Goal: Task Accomplishment & Management: Use online tool/utility

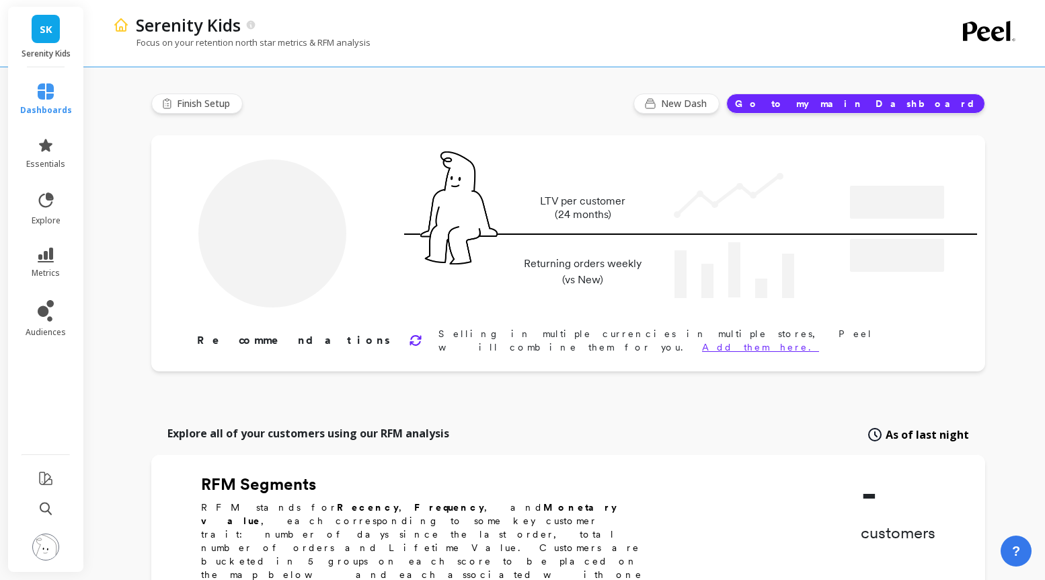
type input "Champions"
type input "11199"
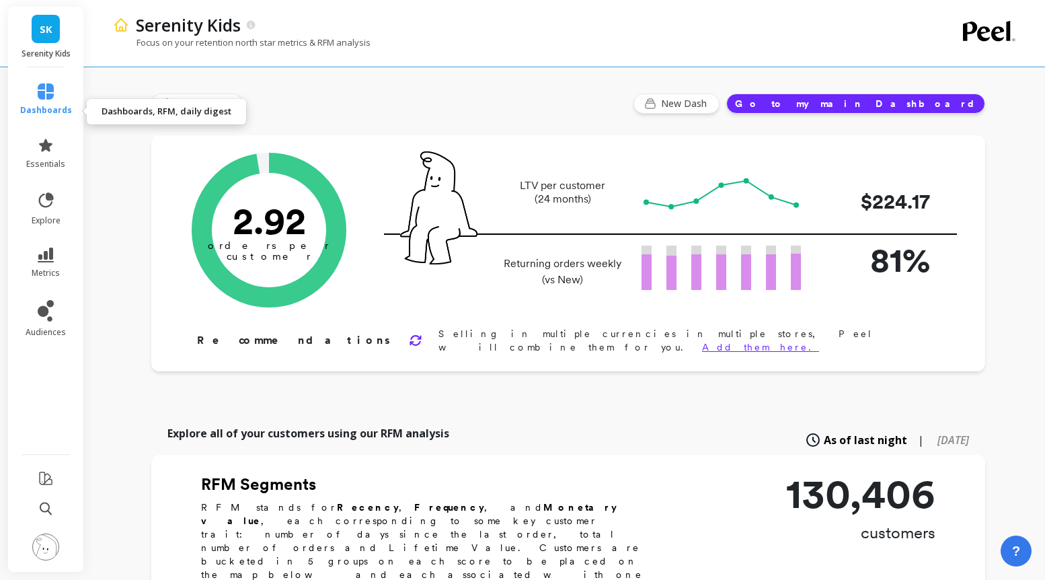
click at [68, 110] on link "dashboards" at bounding box center [46, 99] width 52 height 32
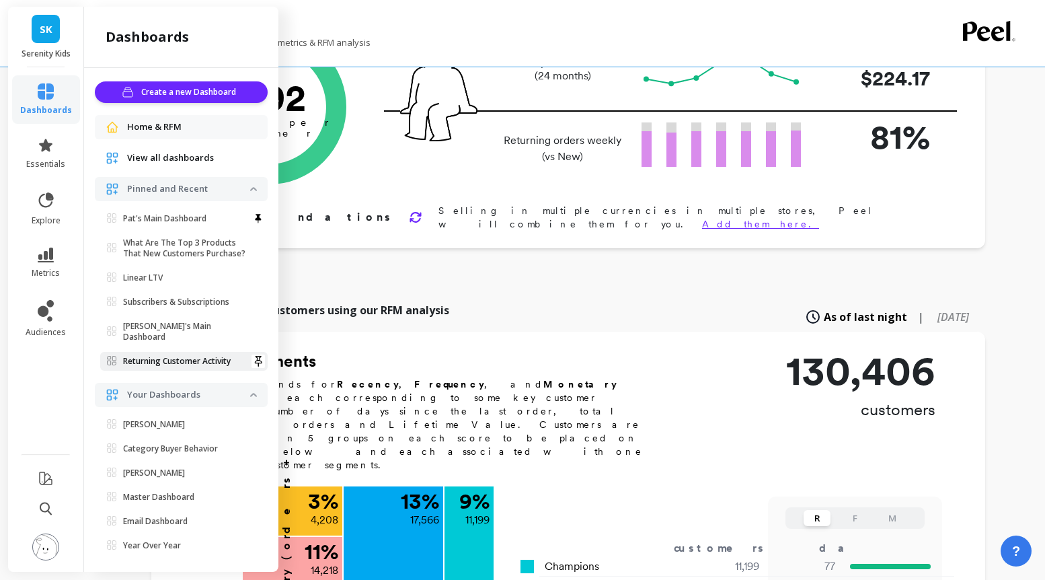
scroll to position [97, 0]
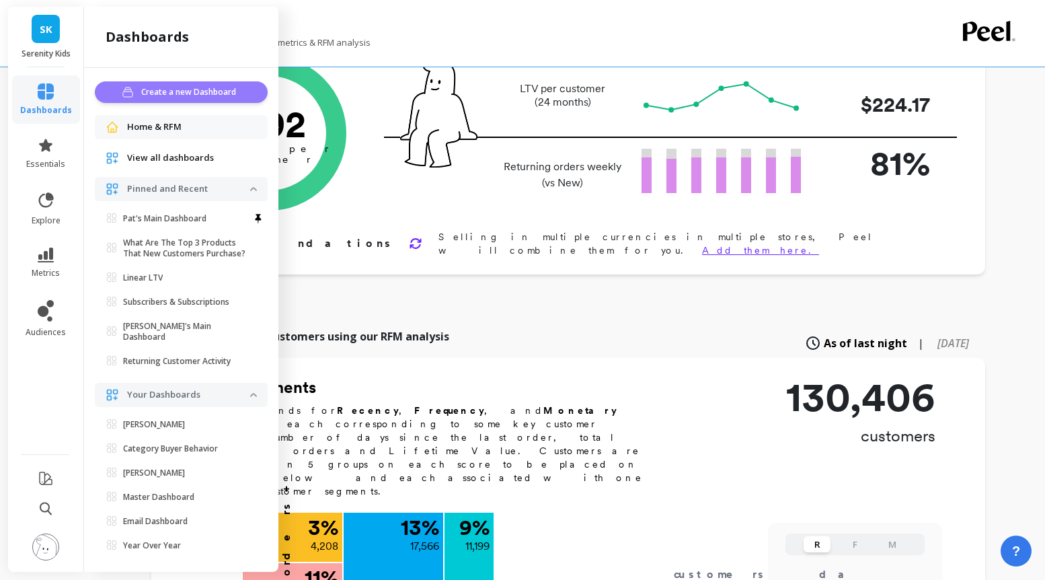
click at [207, 99] on span "Create a new Dashboard" at bounding box center [190, 91] width 99 height 13
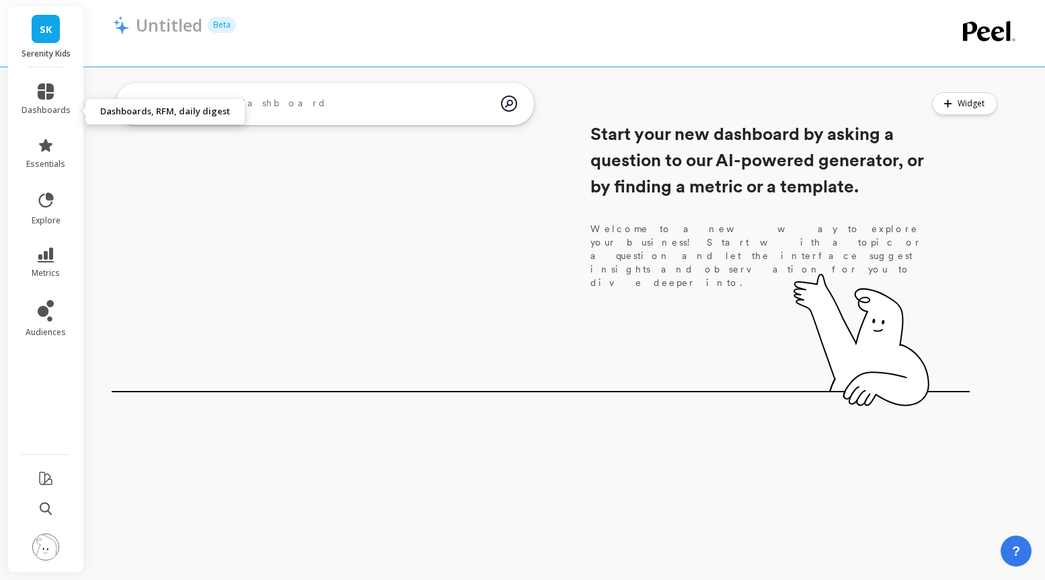
click at [52, 90] on li "dashboards" at bounding box center [45, 99] width 65 height 48
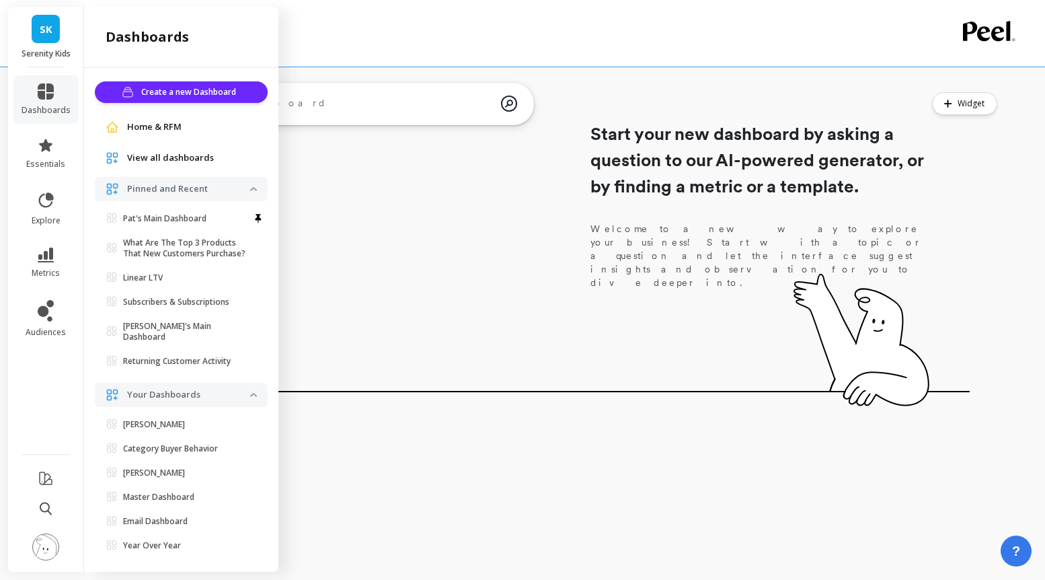
click at [189, 165] on span "View all dashboards" at bounding box center [170, 157] width 87 height 13
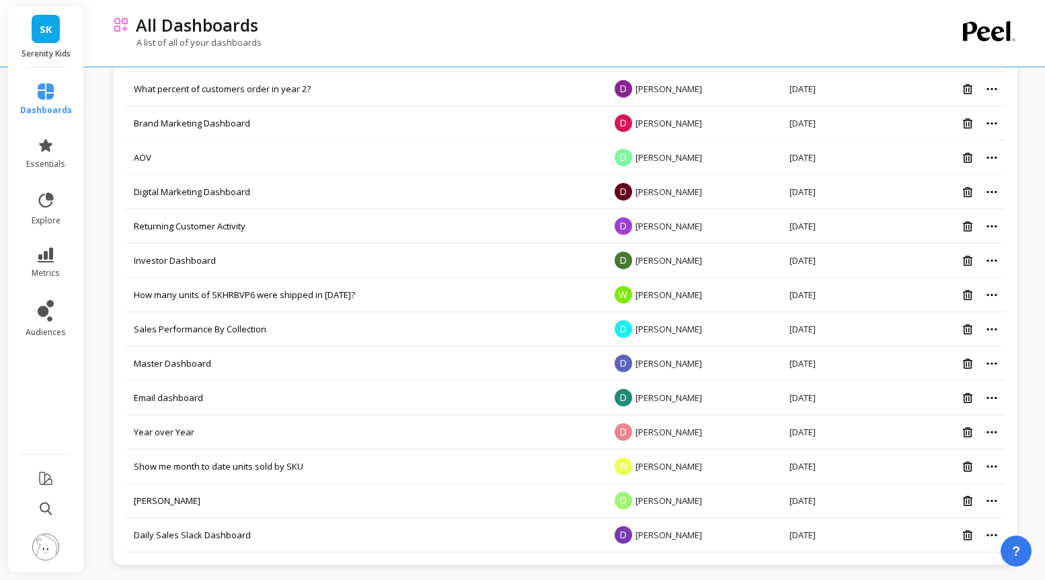
scroll to position [962, 0]
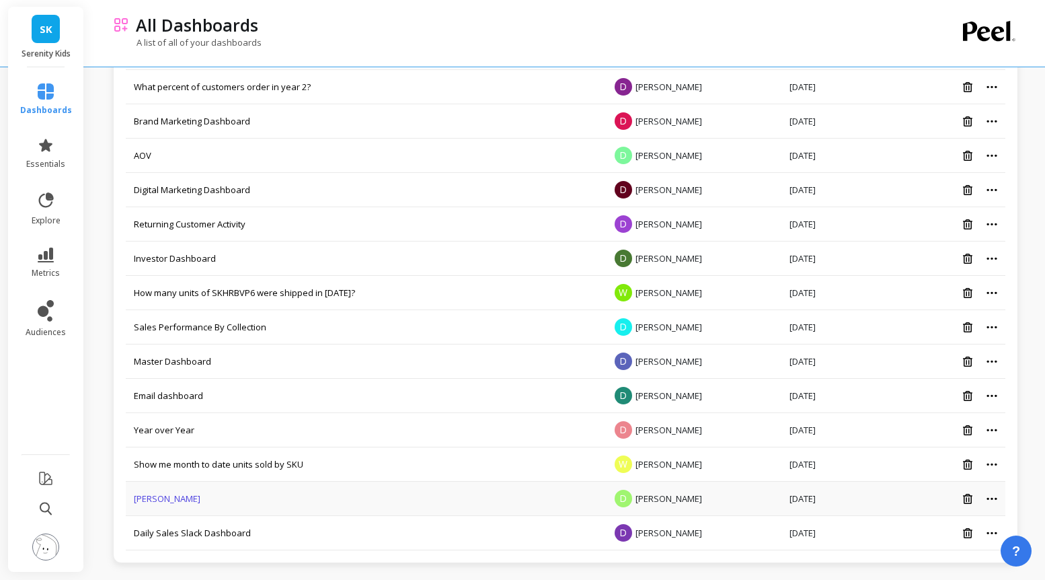
click at [172, 499] on link "Dawn" at bounding box center [167, 498] width 67 height 12
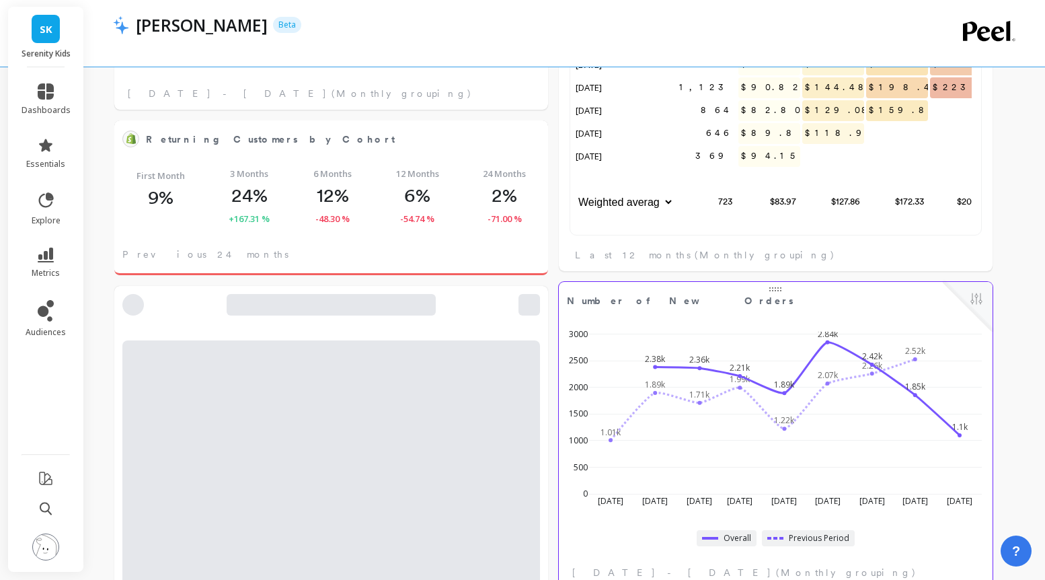
select select "sum"
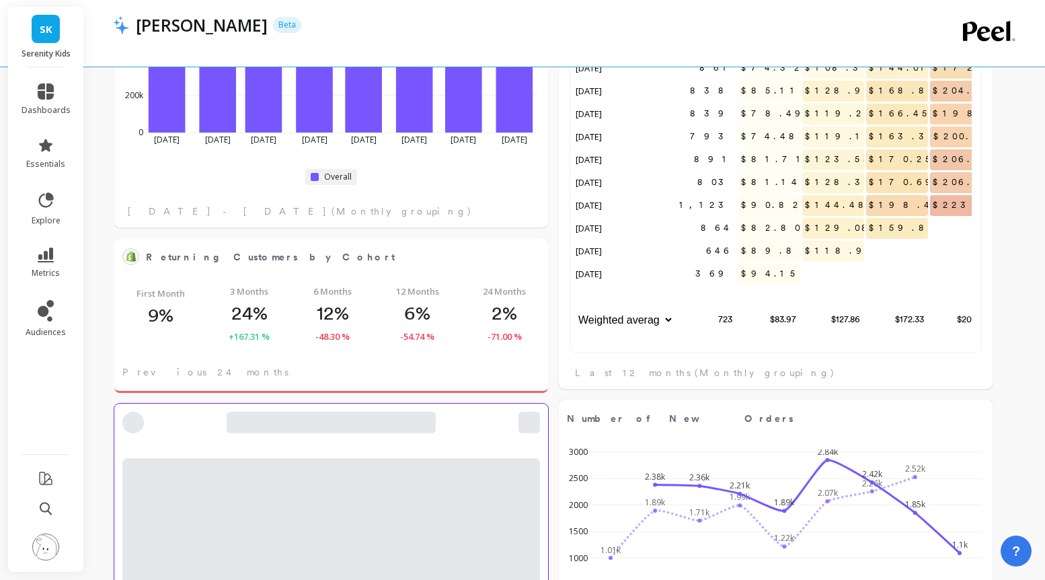
select select "sum"
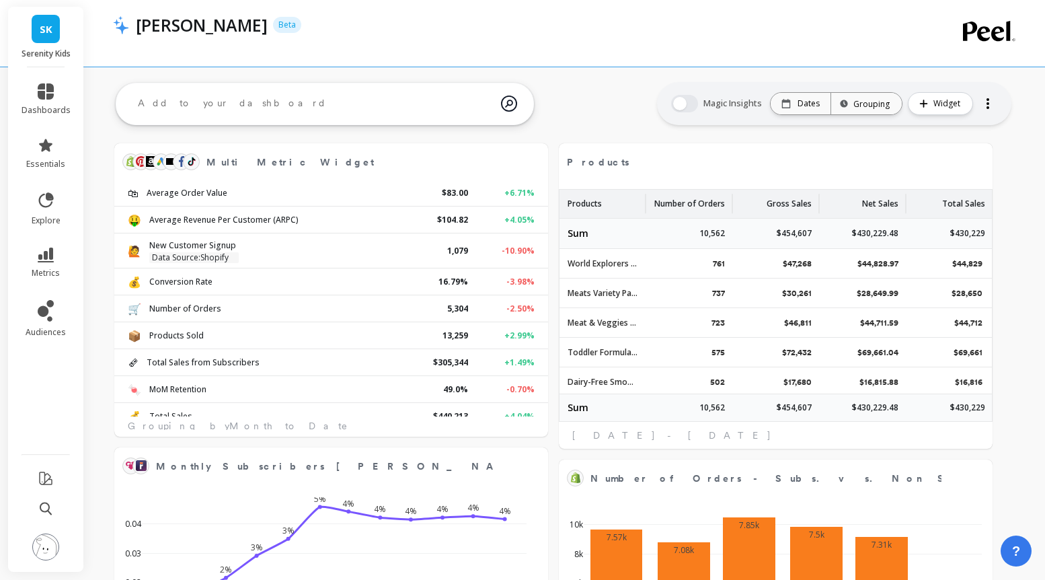
select select "sum"
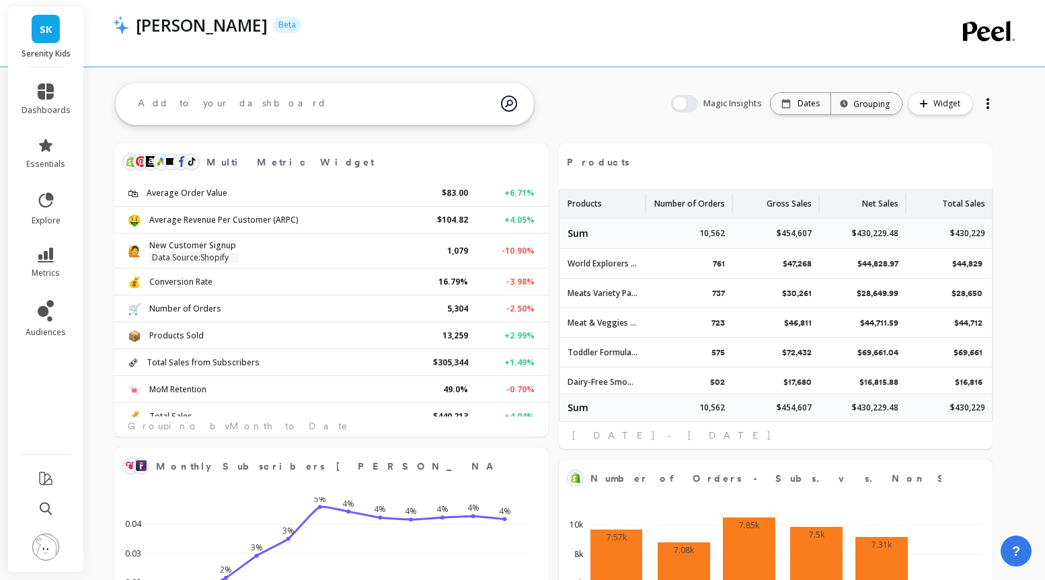
select select "sum"
click at [798, 109] on p "Dates" at bounding box center [809, 103] width 22 height 11
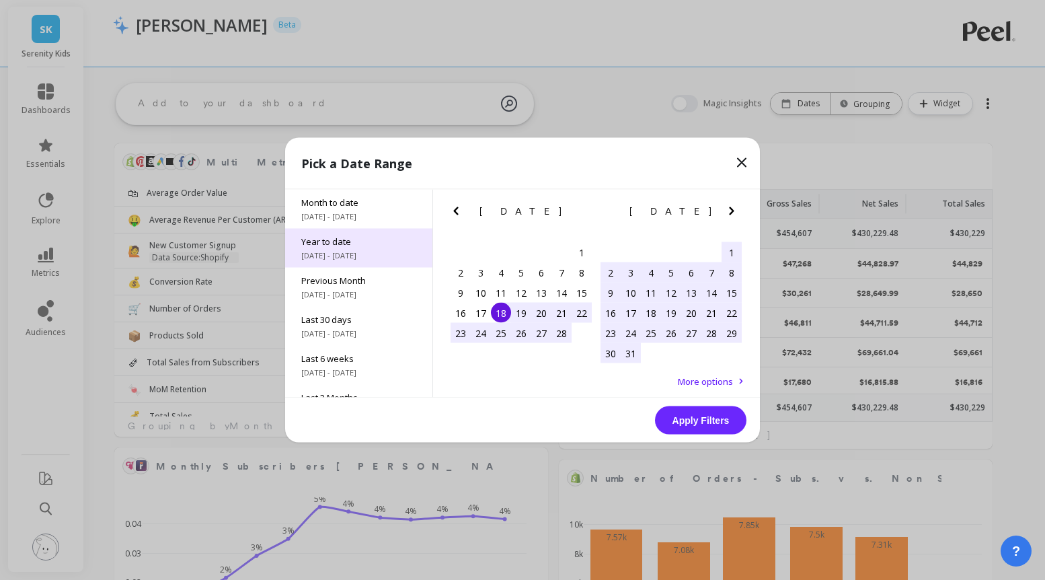
click at [351, 258] on div "Year to date 1/1/2025 - 8/18/2025" at bounding box center [358, 248] width 147 height 39
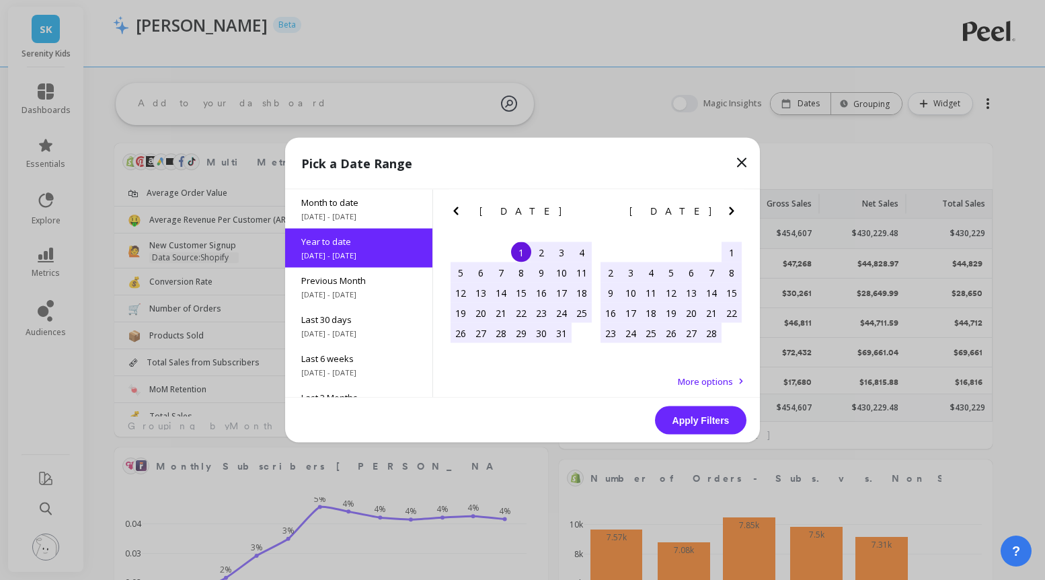
click at [690, 425] on button "Apply Filters" at bounding box center [700, 420] width 91 height 28
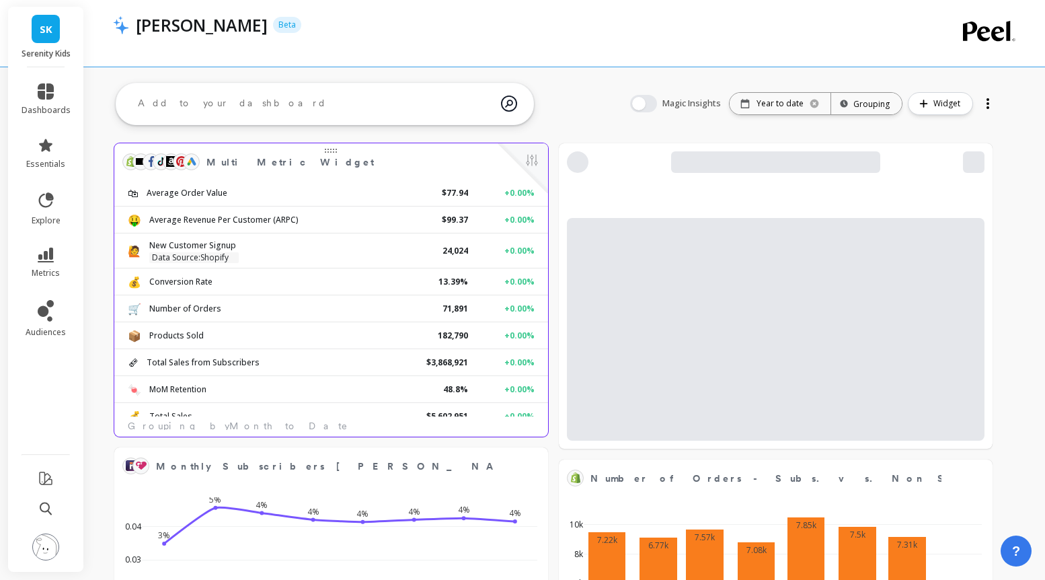
select select "sum"
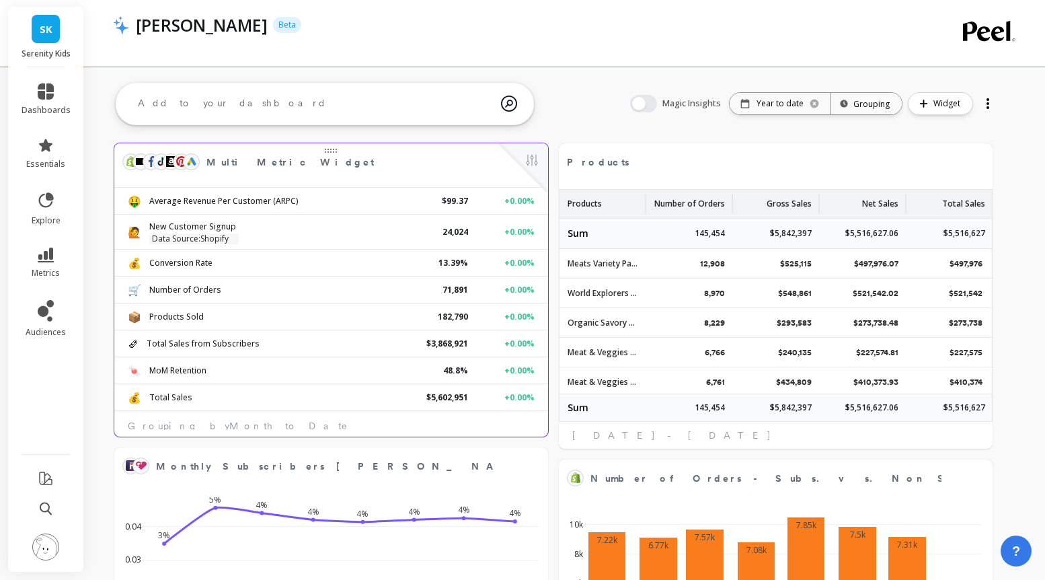
select select "sum"
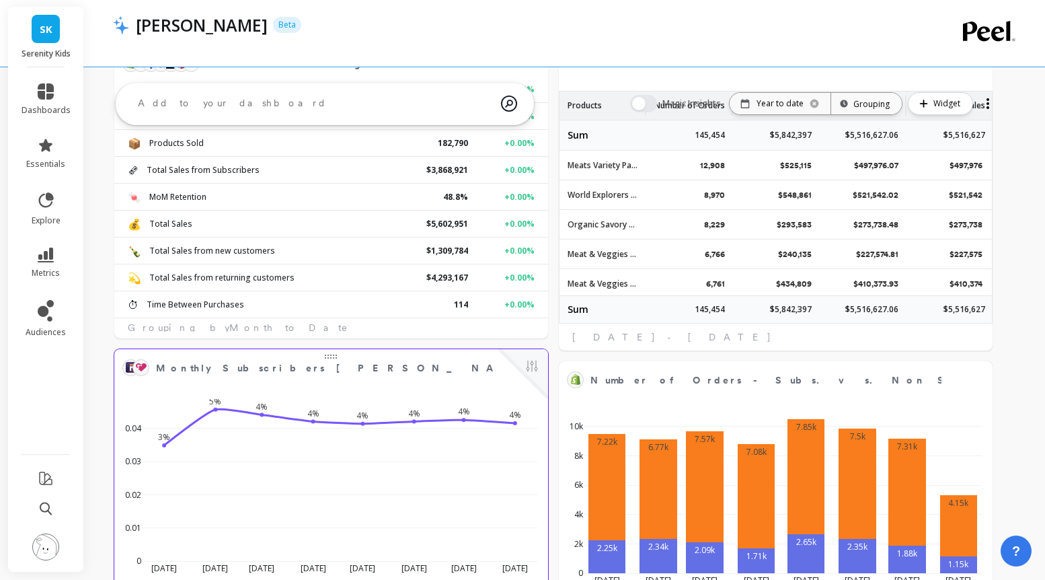
select select "sum"
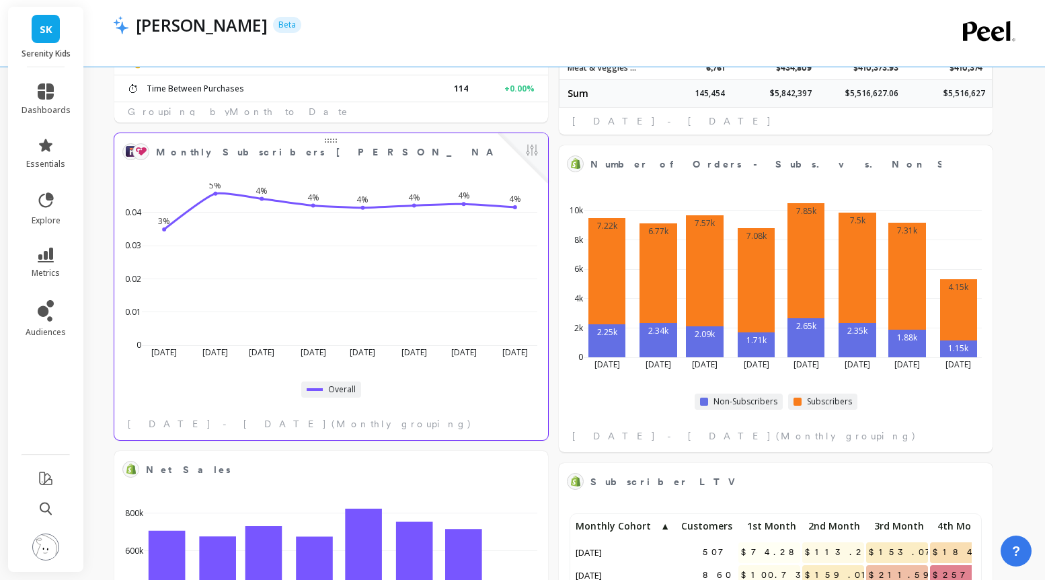
select select "sum"
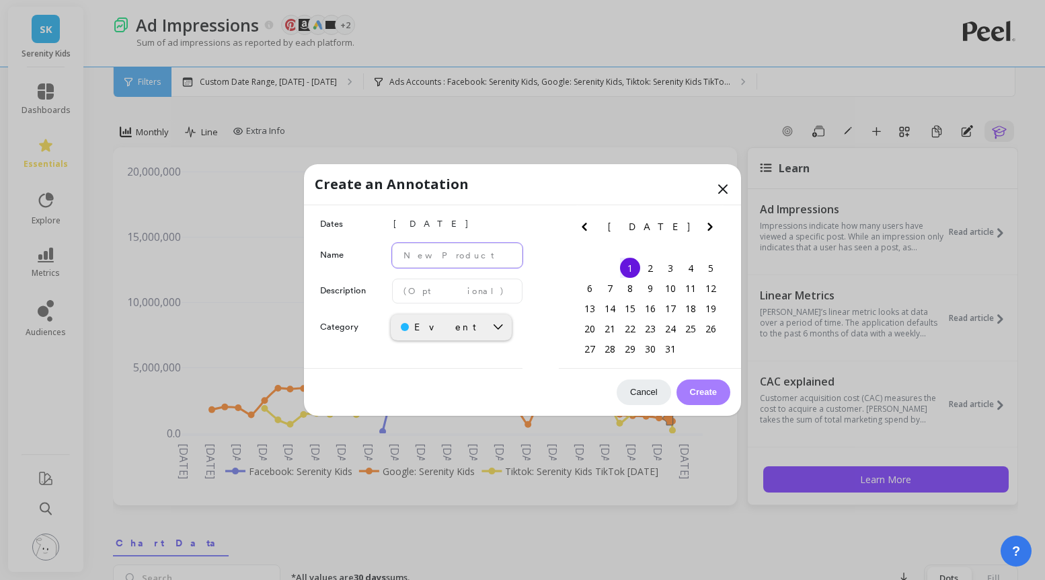
click at [439, 256] on input "text" at bounding box center [457, 255] width 130 height 25
type input "TT spend up"
click at [439, 298] on input "text" at bounding box center [457, 290] width 130 height 25
type input "20K to support AMZ prime"
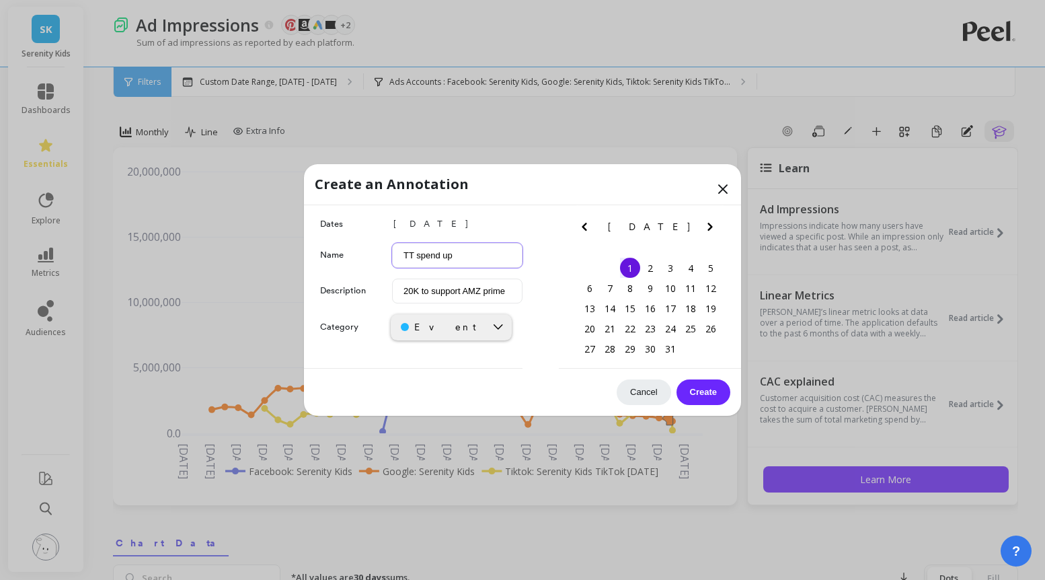
click at [410, 265] on input "TT spend up" at bounding box center [457, 255] width 130 height 25
click at [410, 260] on input "TT spend up" at bounding box center [457, 255] width 130 height 25
type input "40K TT spend up"
click at [705, 401] on button "Create" at bounding box center [704, 392] width 54 height 26
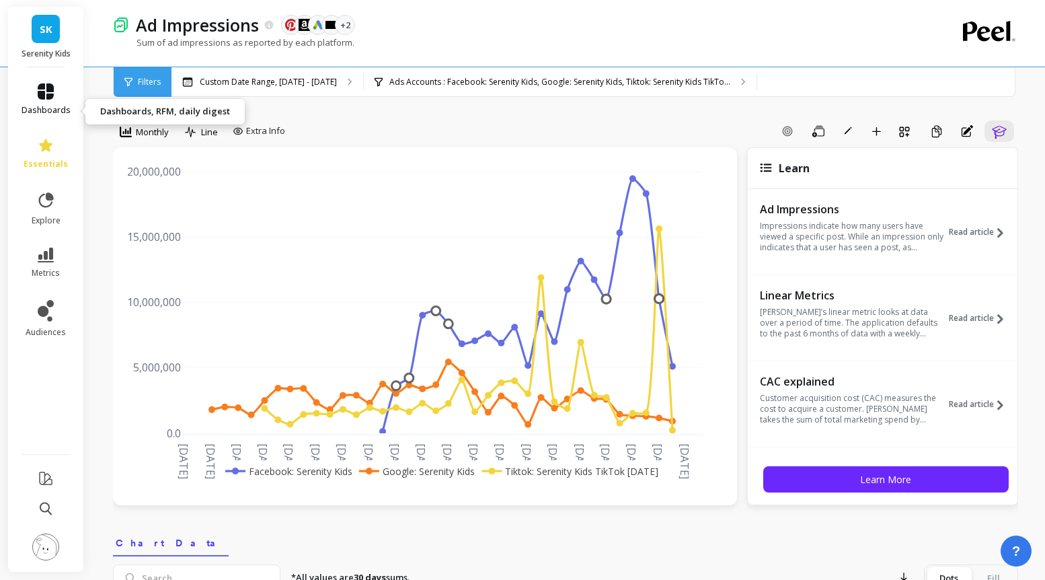
click at [51, 100] on icon at bounding box center [46, 91] width 16 height 16
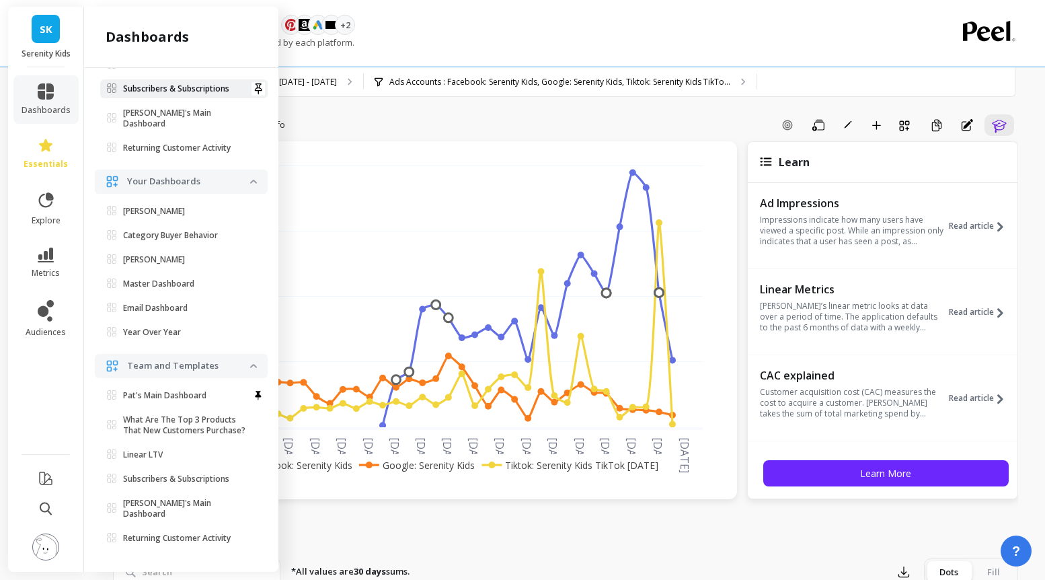
scroll to position [9, 0]
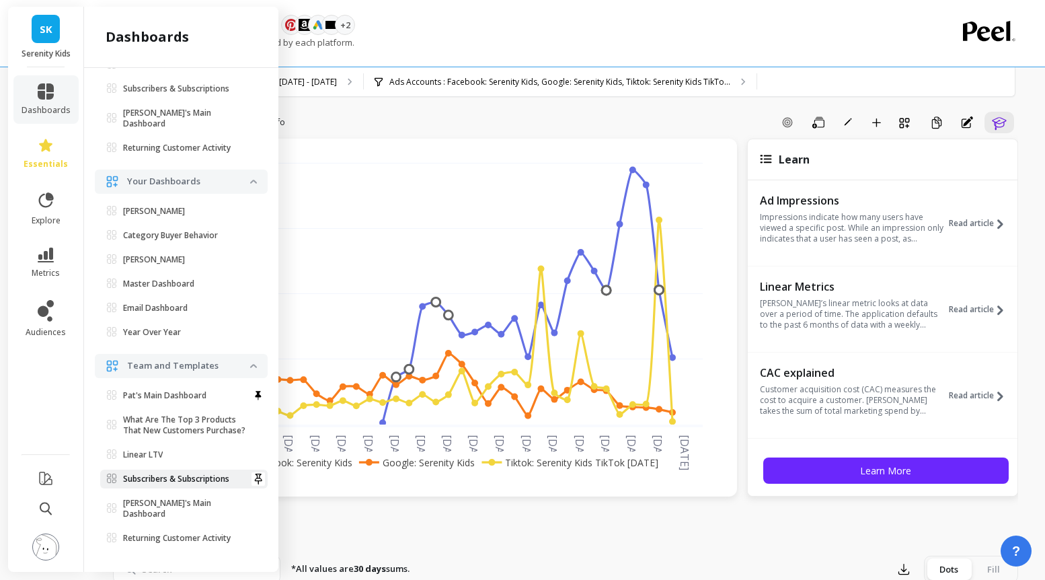
click at [198, 474] on p "Subscribers & Subscriptions" at bounding box center [176, 479] width 106 height 11
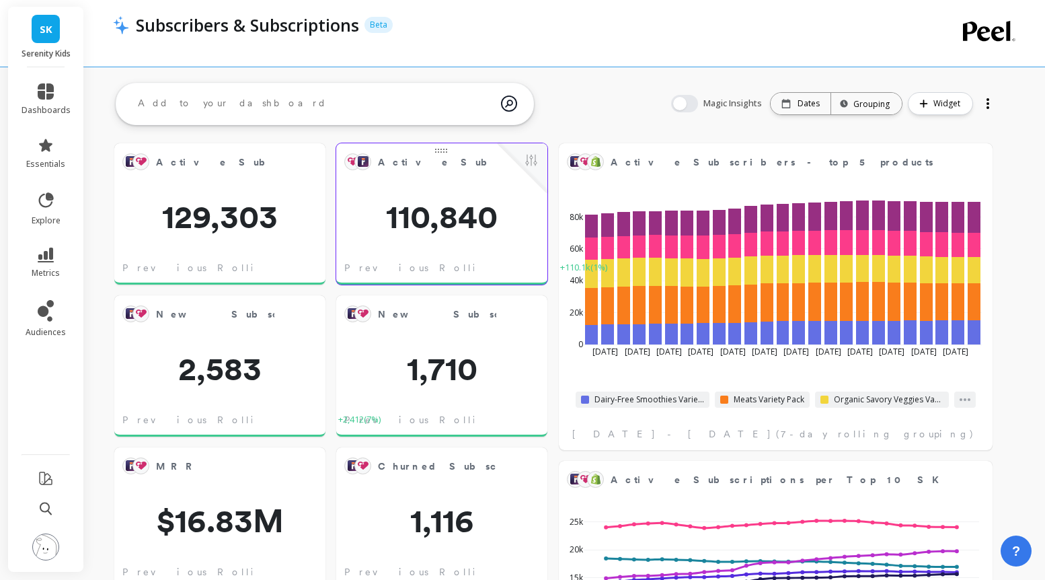
click at [450, 202] on span "110,840" at bounding box center [441, 216] width 211 height 32
click at [539, 163] on button at bounding box center [531, 161] width 16 height 19
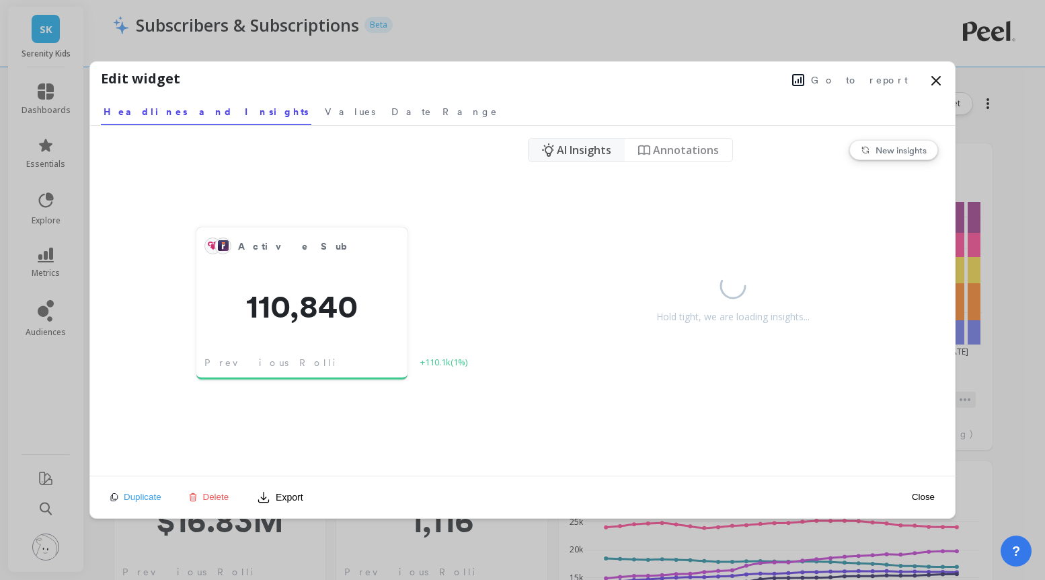
click at [931, 80] on icon at bounding box center [936, 81] width 16 height 16
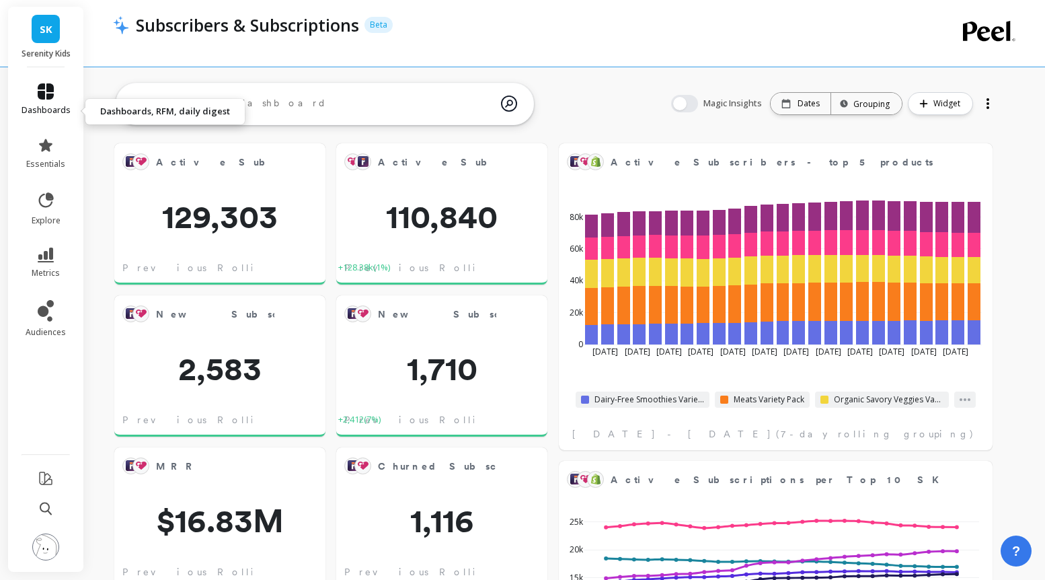
click at [54, 100] on icon at bounding box center [46, 91] width 16 height 16
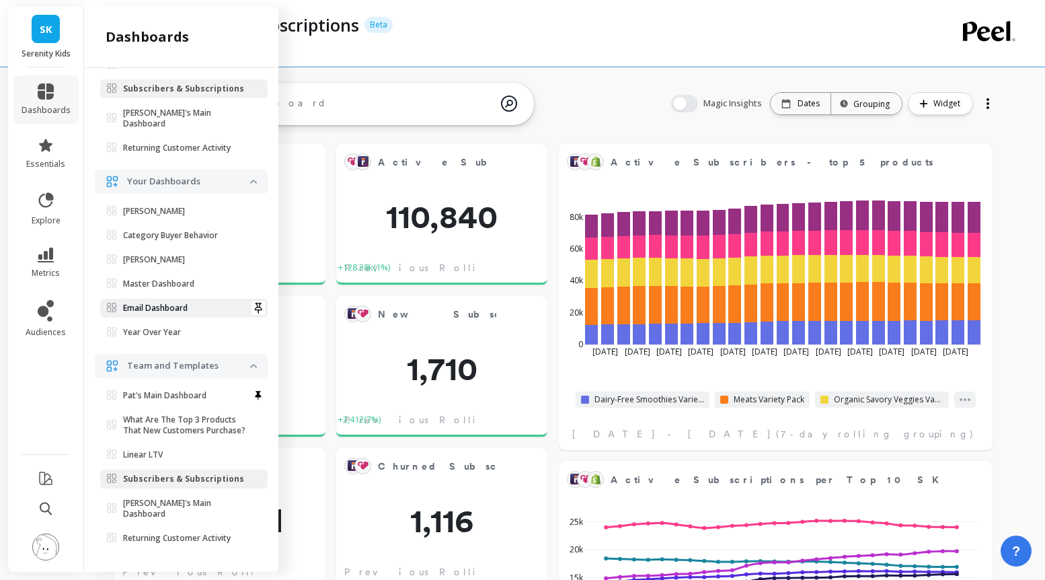
scroll to position [271, 0]
click at [182, 265] on span "[PERSON_NAME]" at bounding box center [178, 259] width 143 height 11
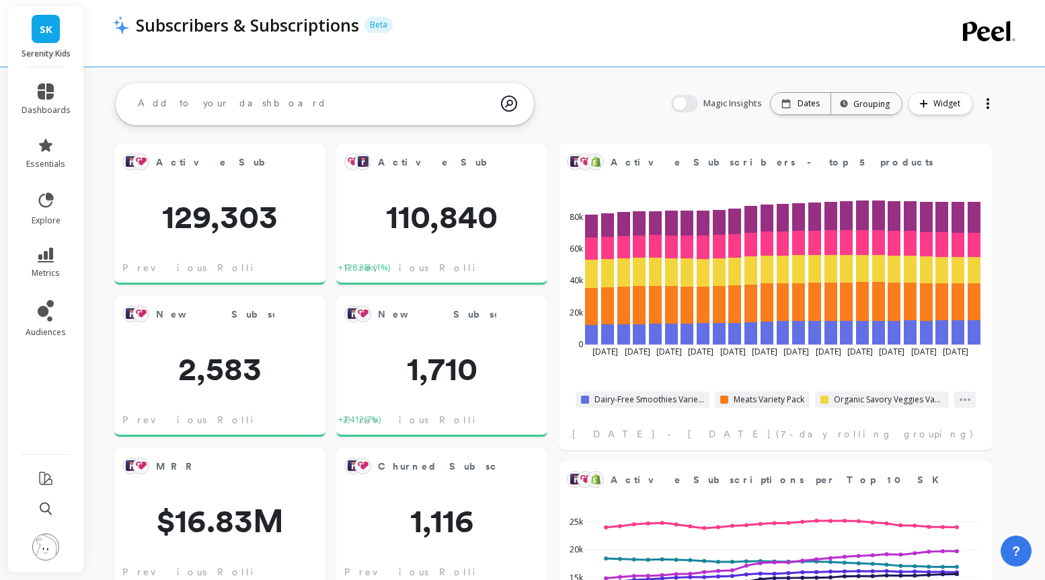
scroll to position [0, 0]
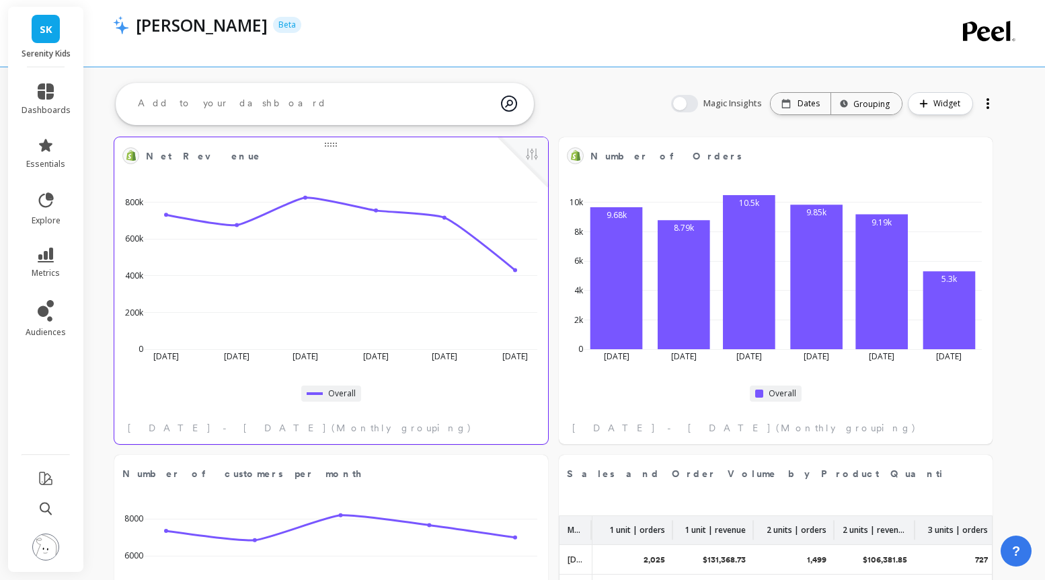
scroll to position [4, 0]
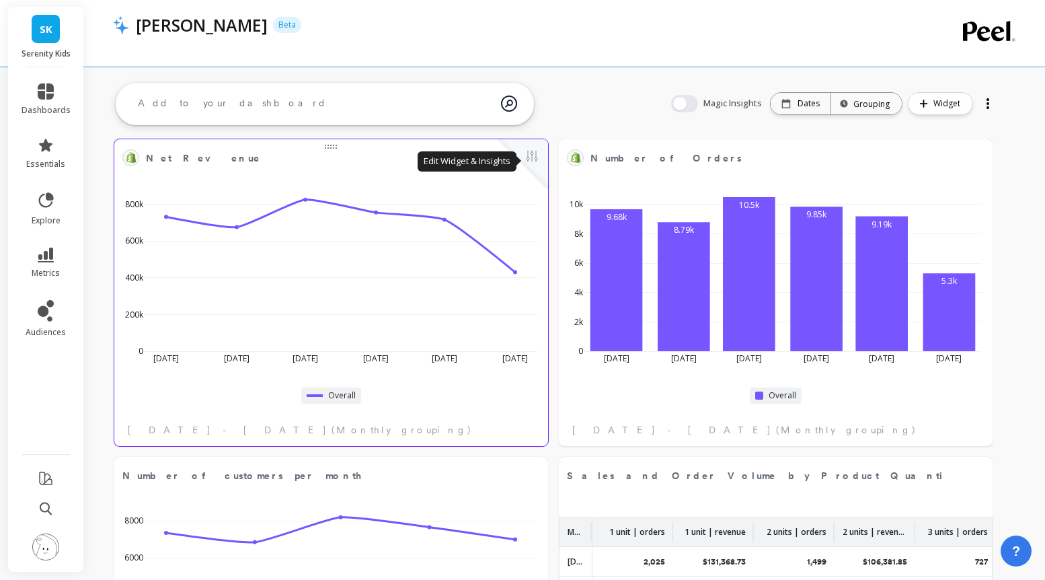
click at [540, 153] on button at bounding box center [532, 157] width 16 height 19
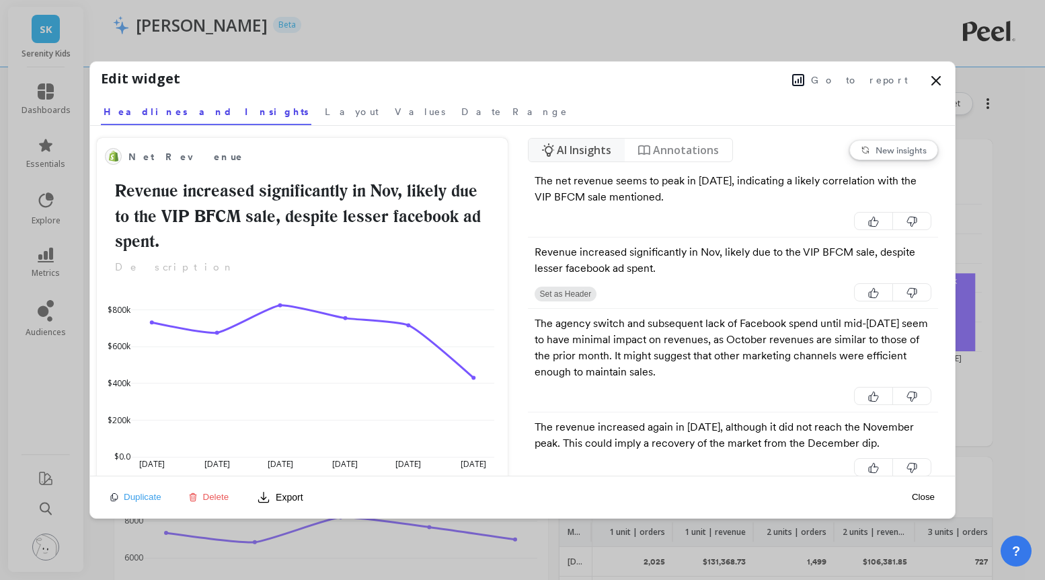
click at [712, 157] on span "Annotations" at bounding box center [686, 150] width 66 height 16
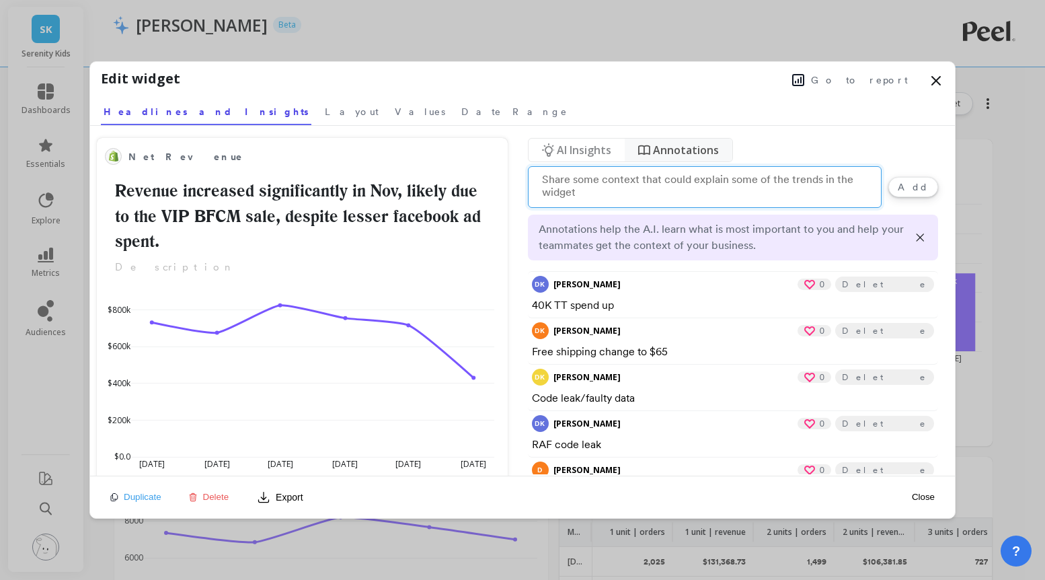
click at [609, 313] on p "40K TT spend up" at bounding box center [733, 305] width 403 height 16
click at [609, 360] on p "Free shipping change to $65" at bounding box center [733, 352] width 403 height 16
click at [865, 80] on span "Go to report" at bounding box center [859, 79] width 97 height 13
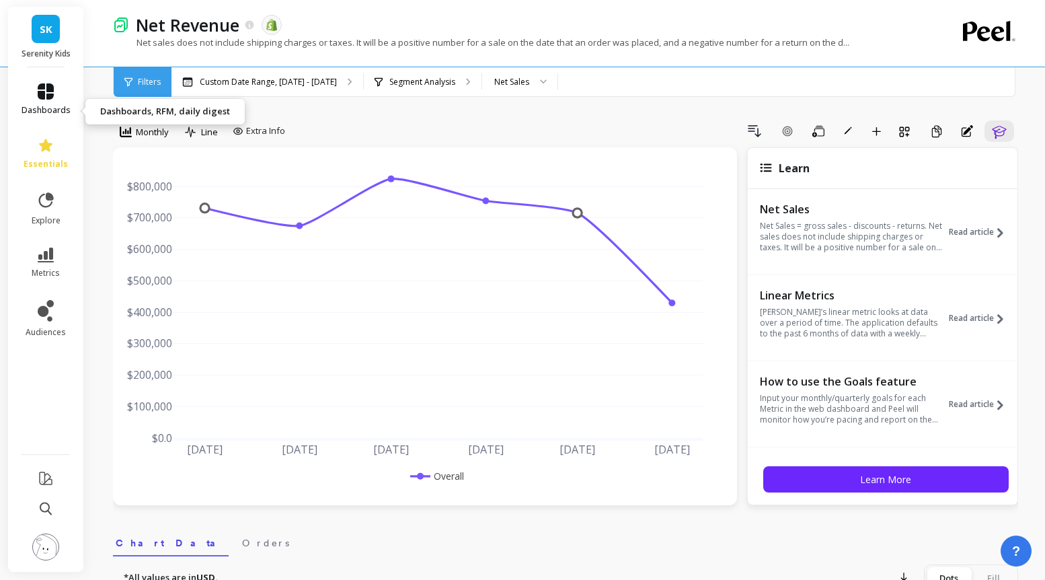
click at [57, 116] on span "dashboards" at bounding box center [46, 110] width 49 height 11
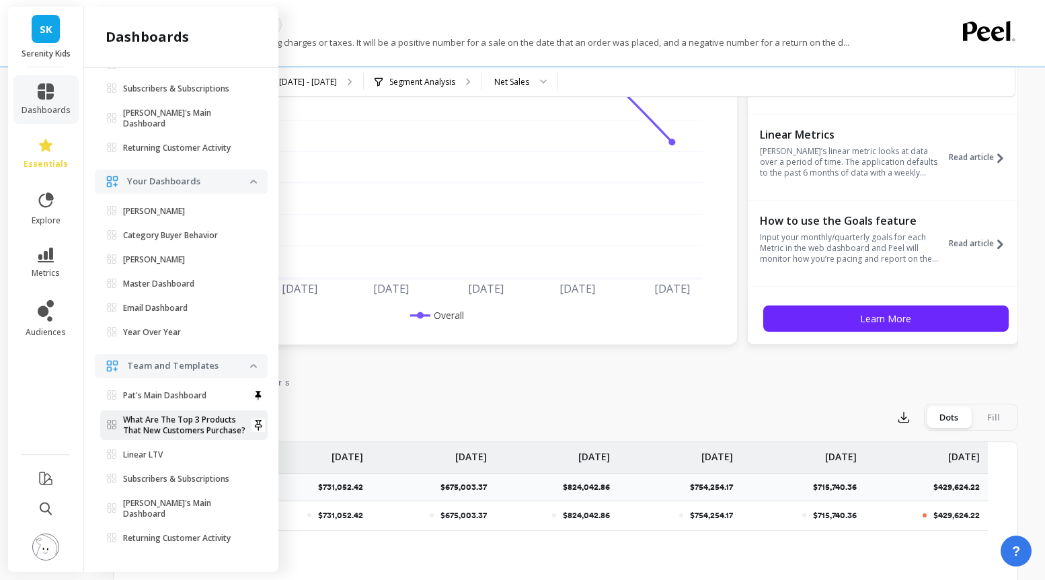
scroll to position [189, 0]
